Goal: Transaction & Acquisition: Obtain resource

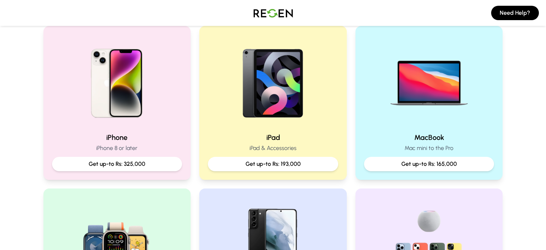
scroll to position [152, 0]
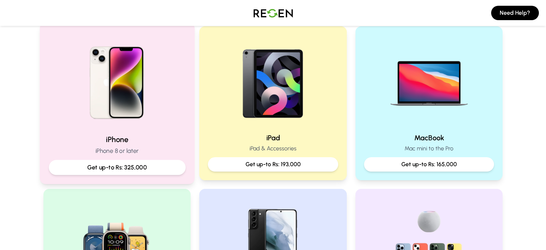
click at [132, 152] on p "iPhone 8 or later" at bounding box center [117, 150] width 137 height 9
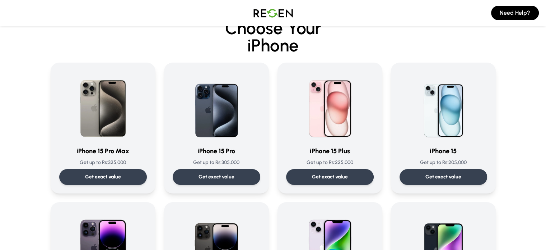
scroll to position [21, 0]
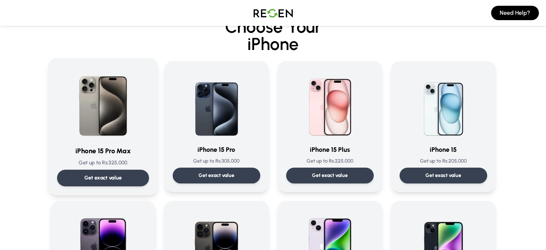
click at [98, 181] on p "Get exact value" at bounding box center [103, 178] width 38 height 8
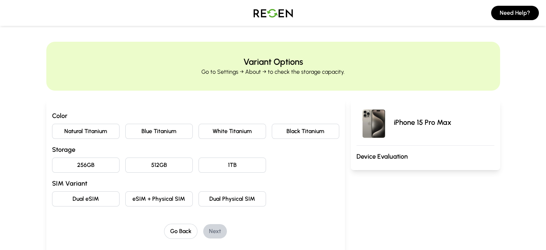
click at [316, 132] on button "Black Titanium" at bounding box center [306, 131] width 68 height 15
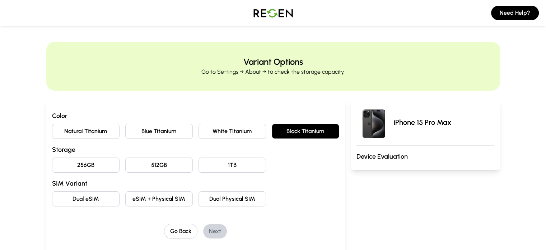
click at [52, 166] on button "256GB" at bounding box center [86, 164] width 68 height 15
click at [161, 205] on button "eSIM + Physical SIM" at bounding box center [159, 198] width 68 height 15
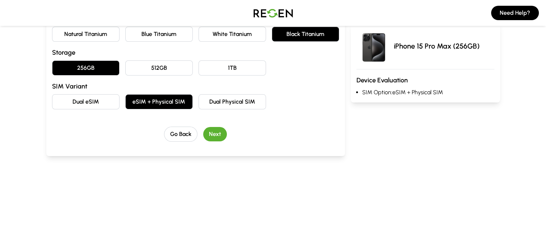
scroll to position [106, 0]
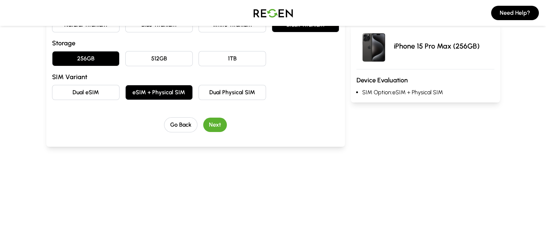
click at [204, 120] on button "Next" at bounding box center [215, 124] width 24 height 14
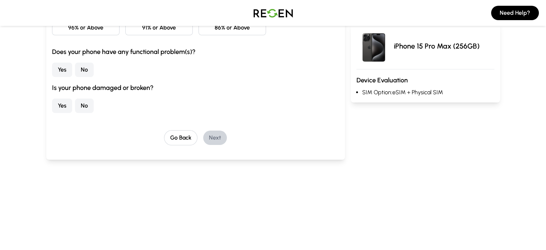
click at [75, 74] on button "No" at bounding box center [84, 70] width 19 height 14
click at [75, 104] on button "No" at bounding box center [84, 105] width 19 height 14
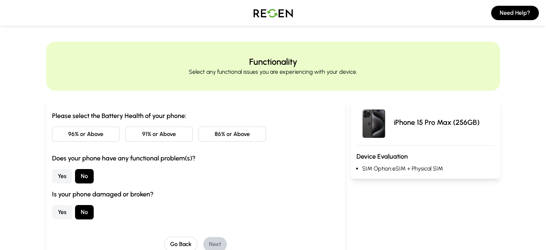
click at [201, 136] on button "86% or Above" at bounding box center [233, 133] width 68 height 15
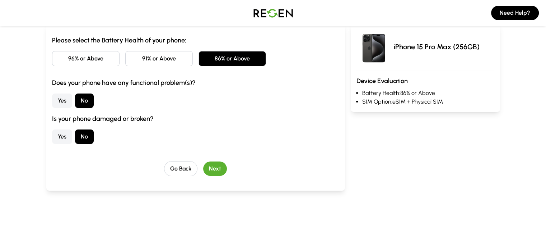
scroll to position [85, 0]
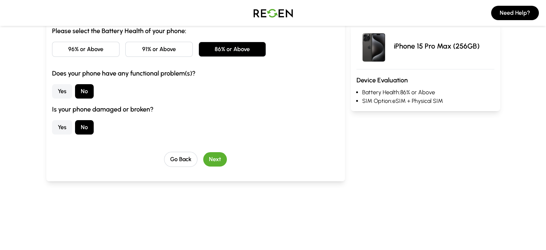
click at [203, 161] on button "Next" at bounding box center [215, 159] width 24 height 14
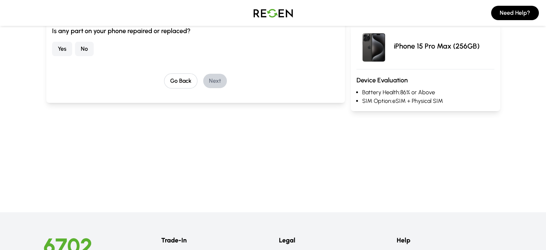
scroll to position [45, 0]
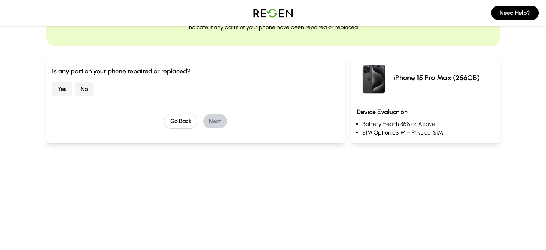
click at [75, 87] on button "No" at bounding box center [84, 89] width 19 height 14
click at [207, 125] on button "Next" at bounding box center [215, 121] width 24 height 14
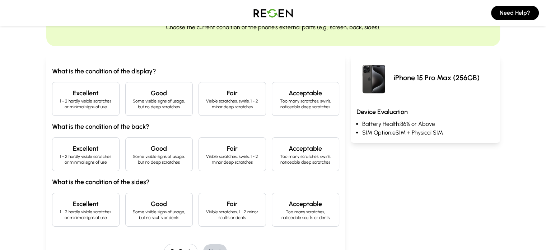
click at [58, 94] on h4 "Excellent" at bounding box center [85, 93] width 55 height 10
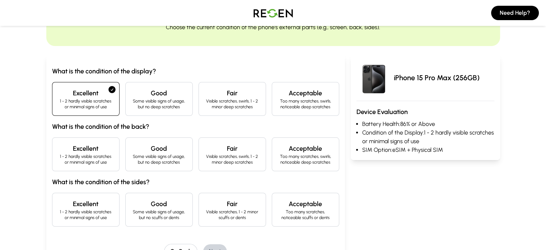
click at [58, 153] on p "1 - 2 hardly visible scratches or minimal signs of use" at bounding box center [85, 158] width 55 height 11
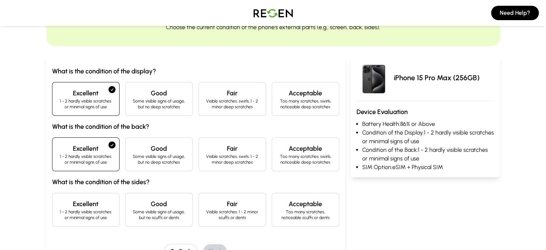
click at [58, 204] on h4 "Excellent" at bounding box center [85, 204] width 55 height 10
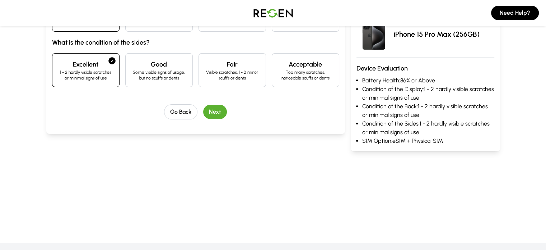
scroll to position [184, 0]
click at [203, 115] on button "Next" at bounding box center [215, 112] width 24 height 14
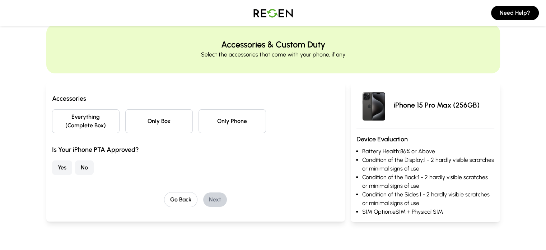
scroll to position [16, 0]
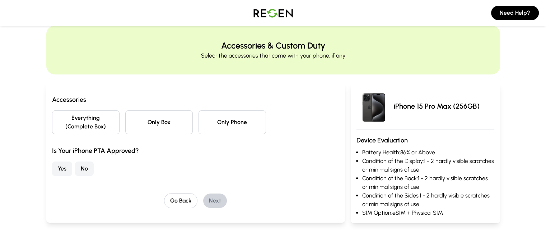
click at [64, 110] on button "Everything (Complete Box)" at bounding box center [86, 122] width 68 height 24
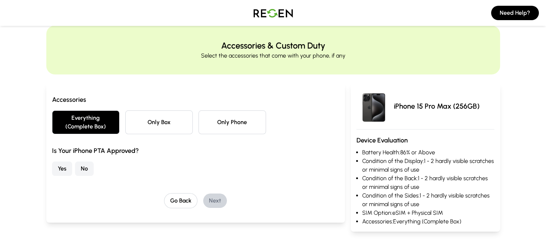
click at [52, 161] on button "Yes" at bounding box center [62, 168] width 20 height 14
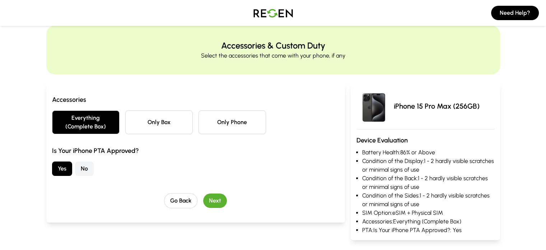
click at [203, 193] on button "Next" at bounding box center [215, 200] width 24 height 14
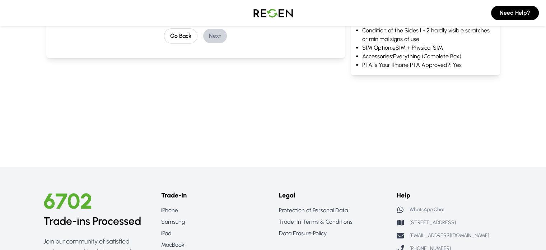
scroll to position [224, 0]
